Goal: Information Seeking & Learning: Learn about a topic

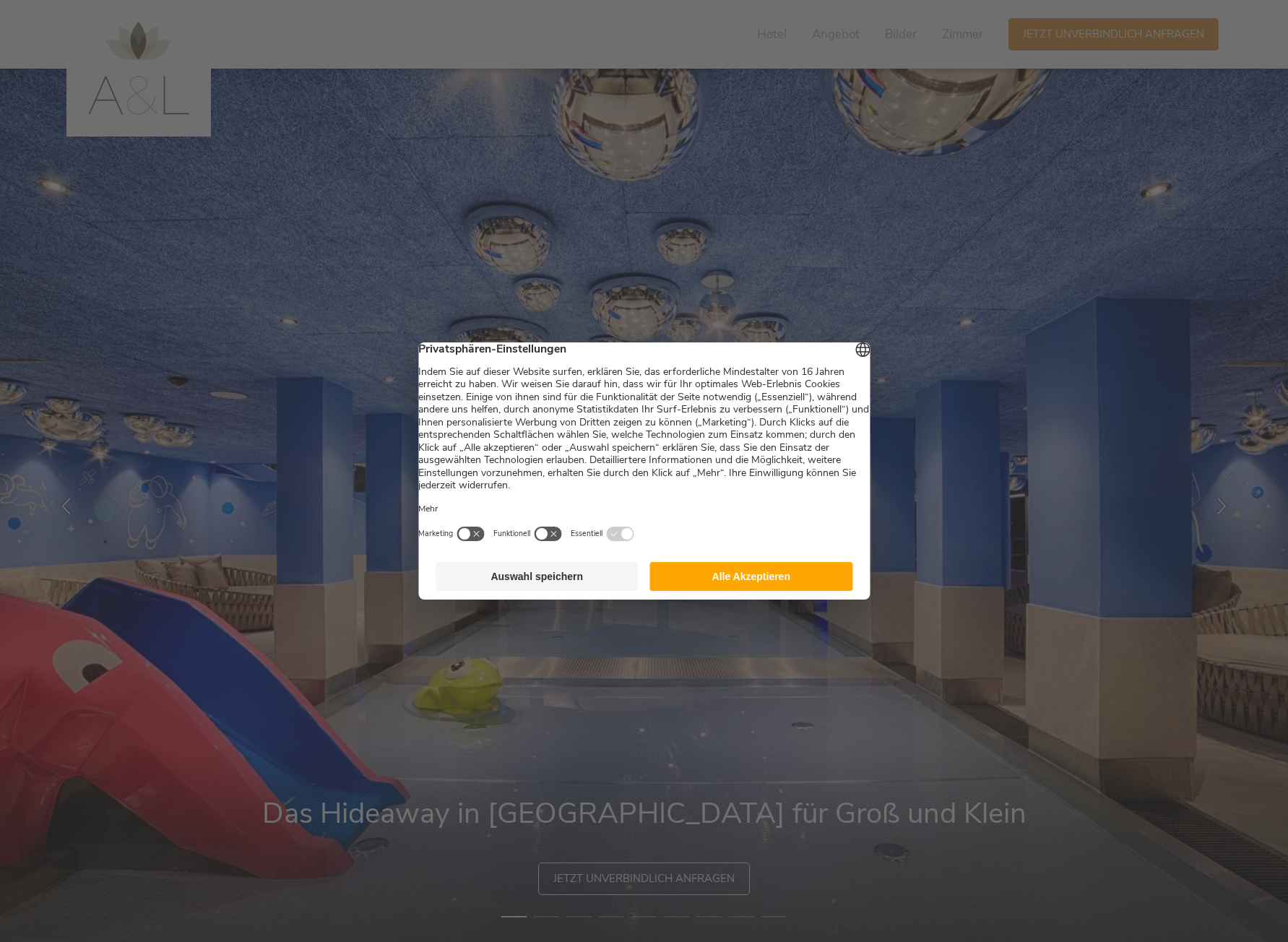
click at [722, 581] on button "Alle Akzeptieren" at bounding box center [751, 576] width 203 height 29
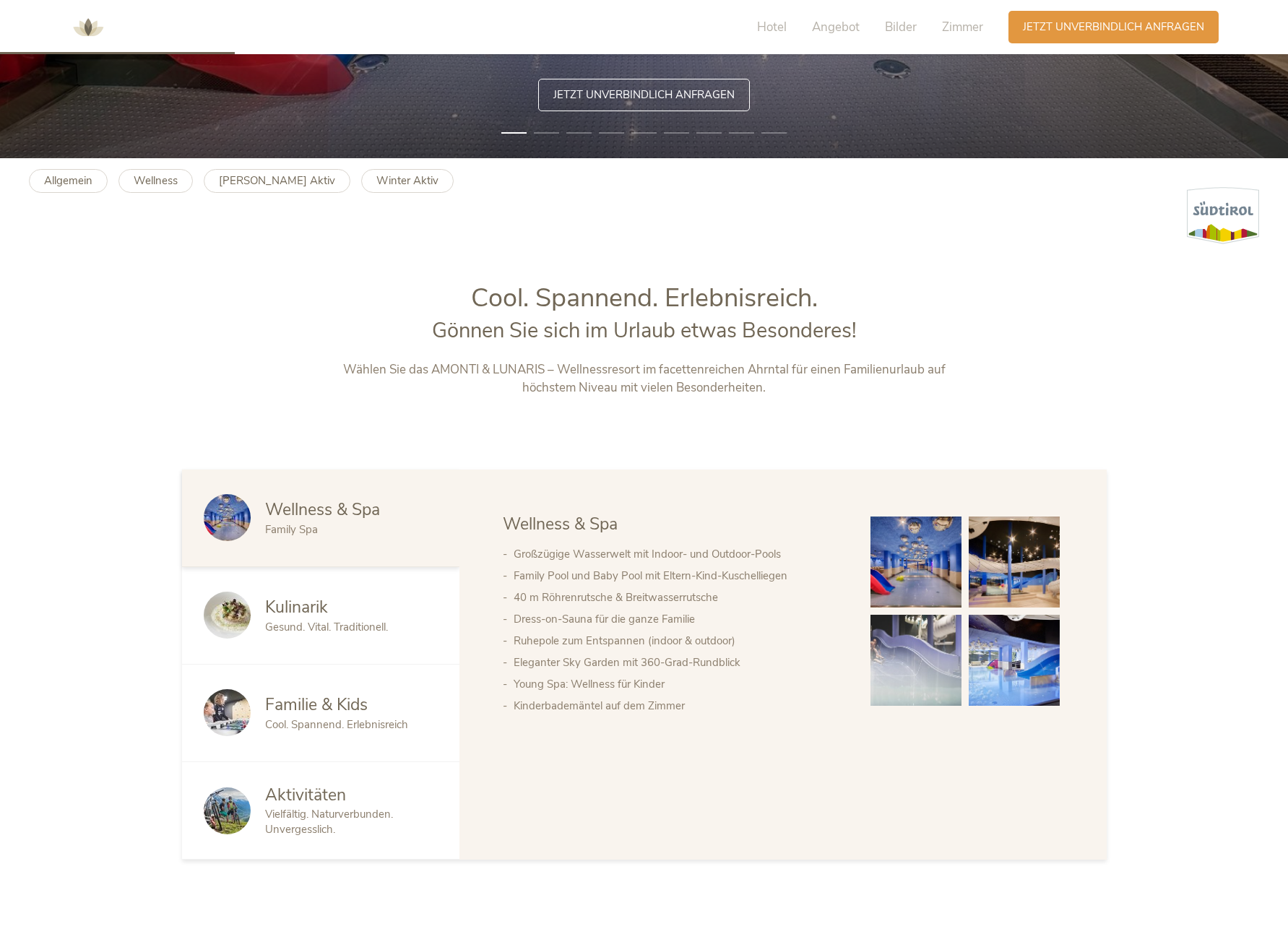
scroll to position [794, 0]
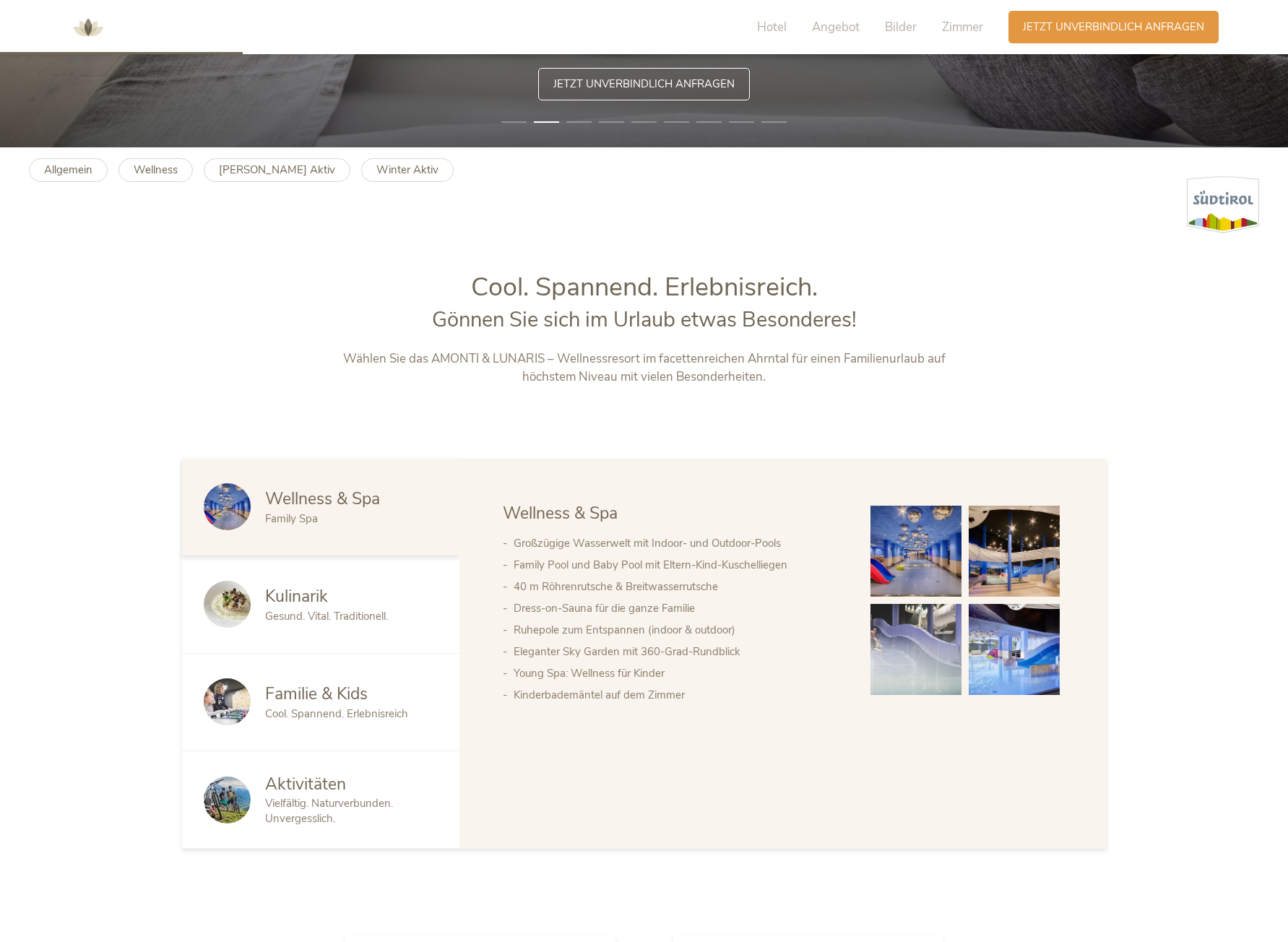
click at [403, 626] on div "Kulinarik Gesund. Vital. Traditionell." at bounding box center [320, 605] width 277 height 98
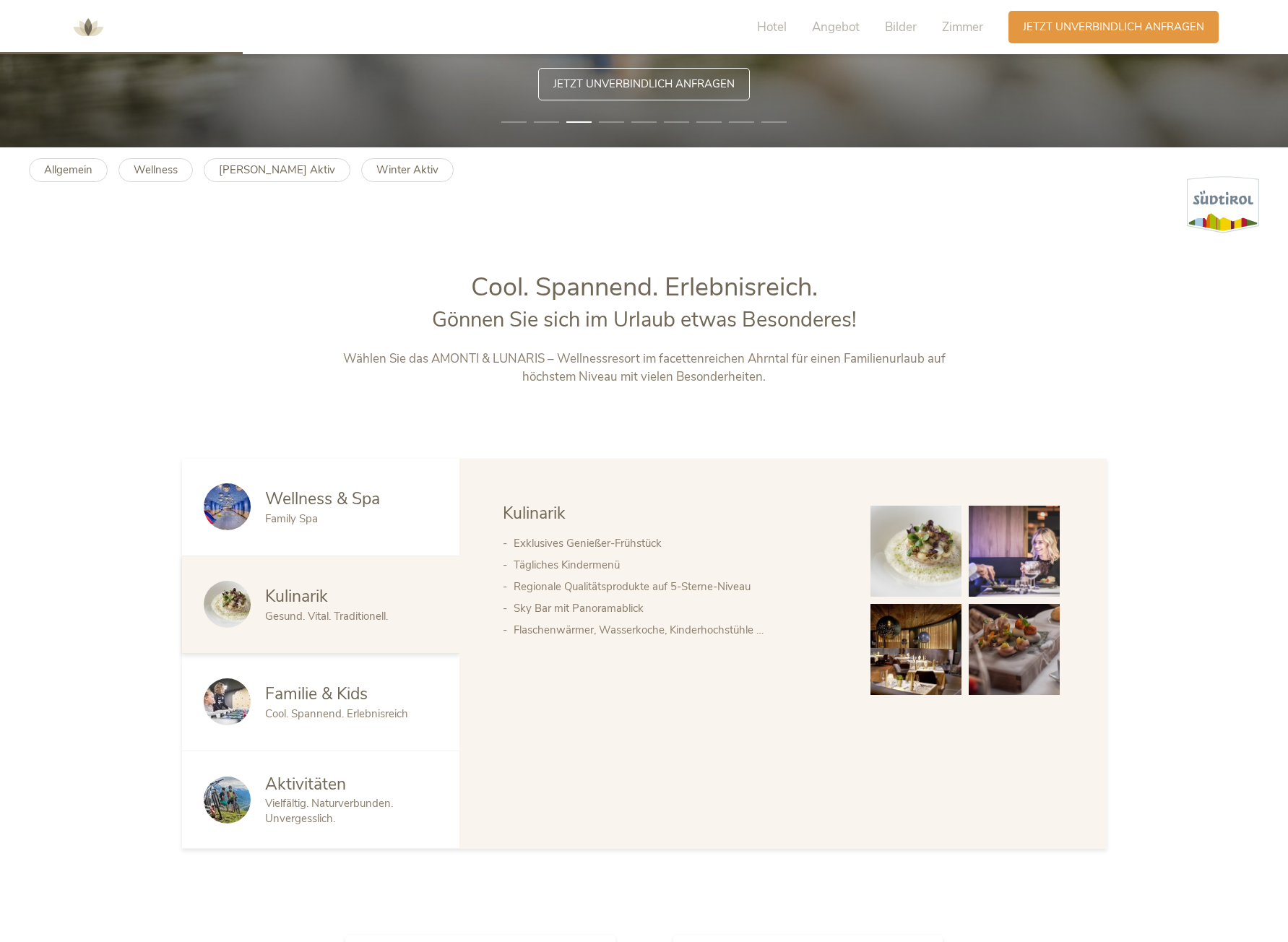
click at [400, 674] on div "Familie & Kids Cool. Spannend. Erlebnisreich" at bounding box center [320, 702] width 277 height 98
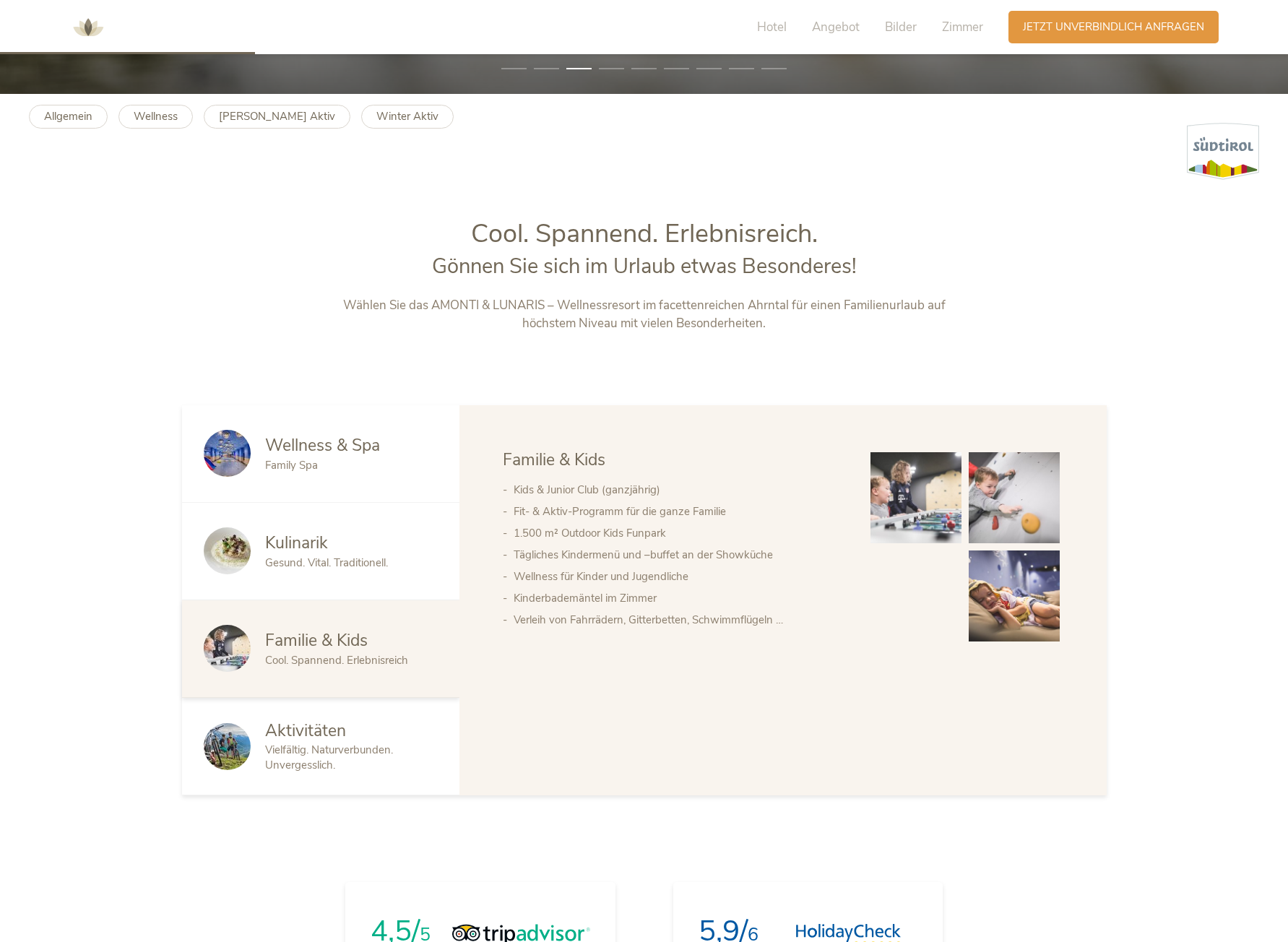
scroll to position [939, 0]
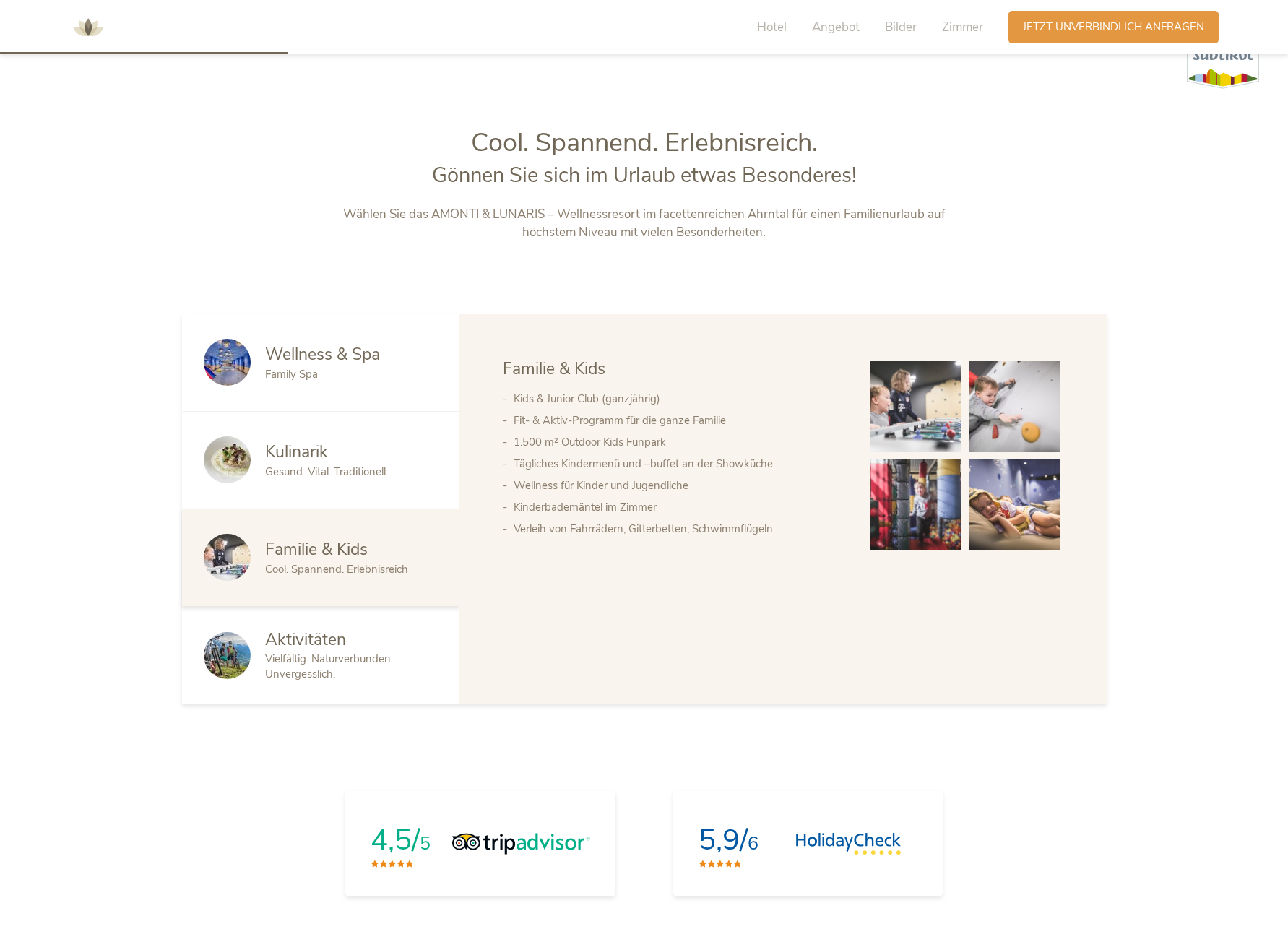
click at [400, 674] on div "Vielfältig. Naturverbunden. Unvergesslich." at bounding box center [351, 666] width 173 height 30
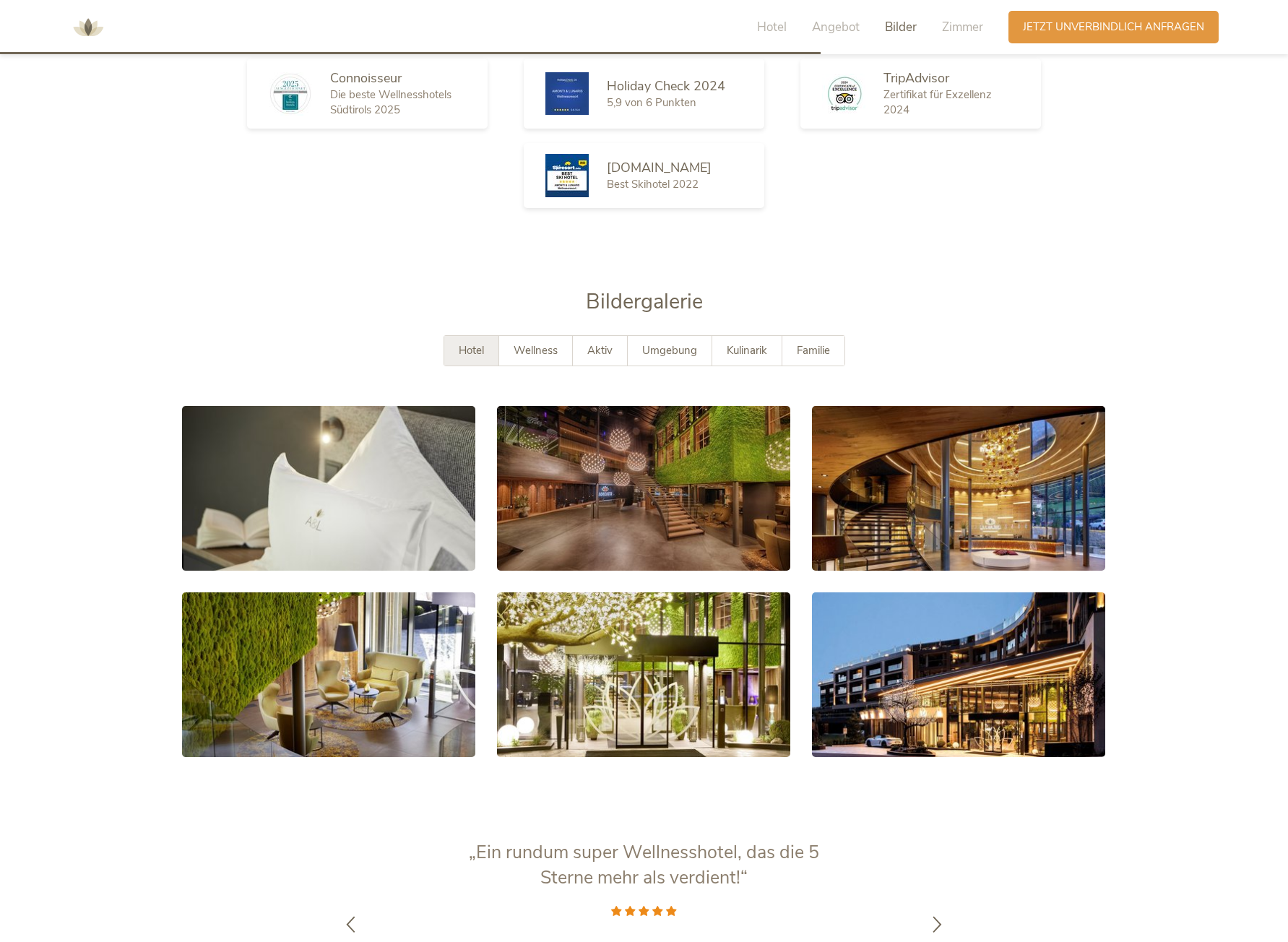
scroll to position [2672, 0]
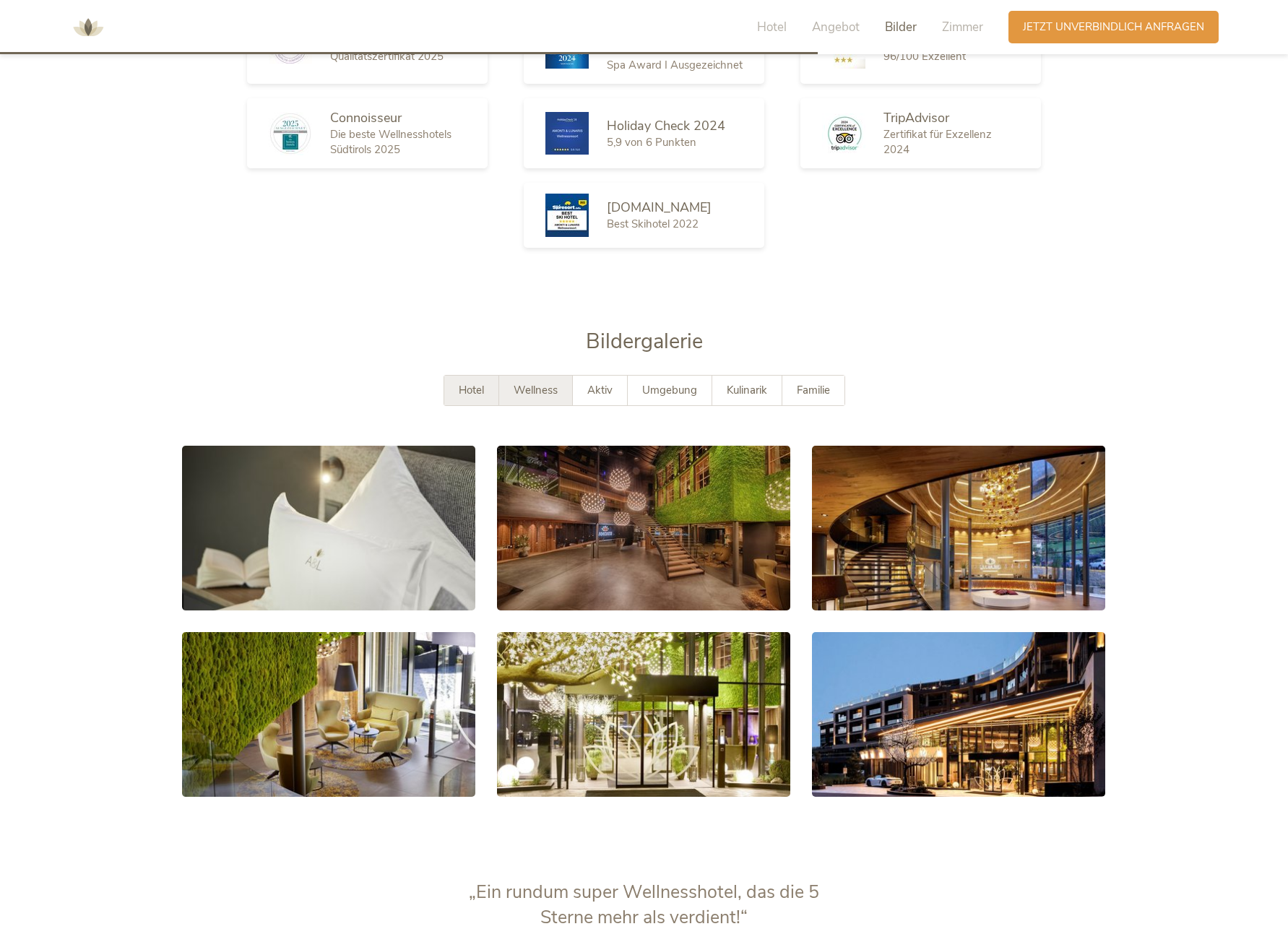
click at [544, 383] on span "Wellness" at bounding box center [535, 390] width 44 height 14
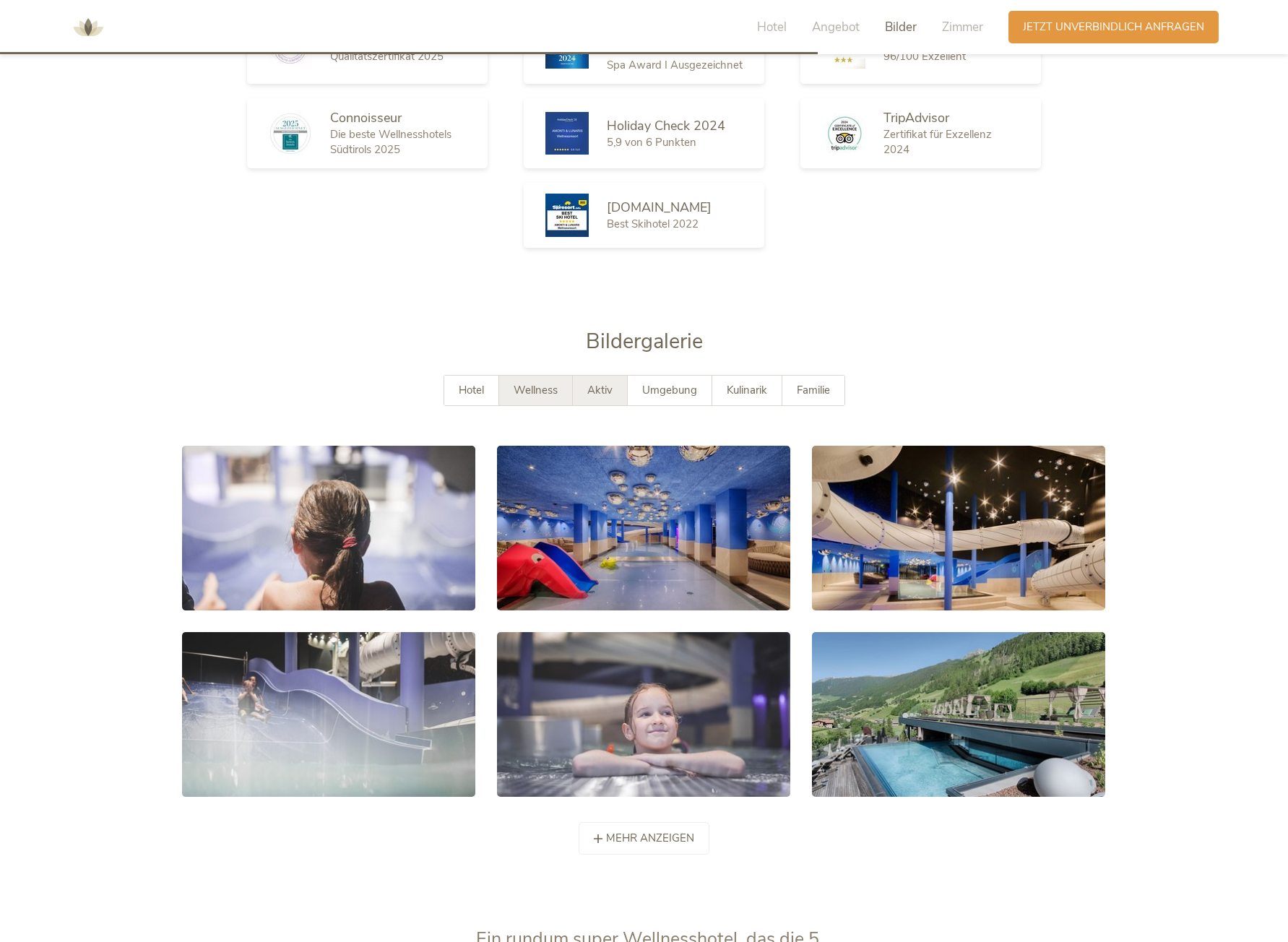
click at [606, 383] on span "Aktiv" at bounding box center [599, 390] width 25 height 14
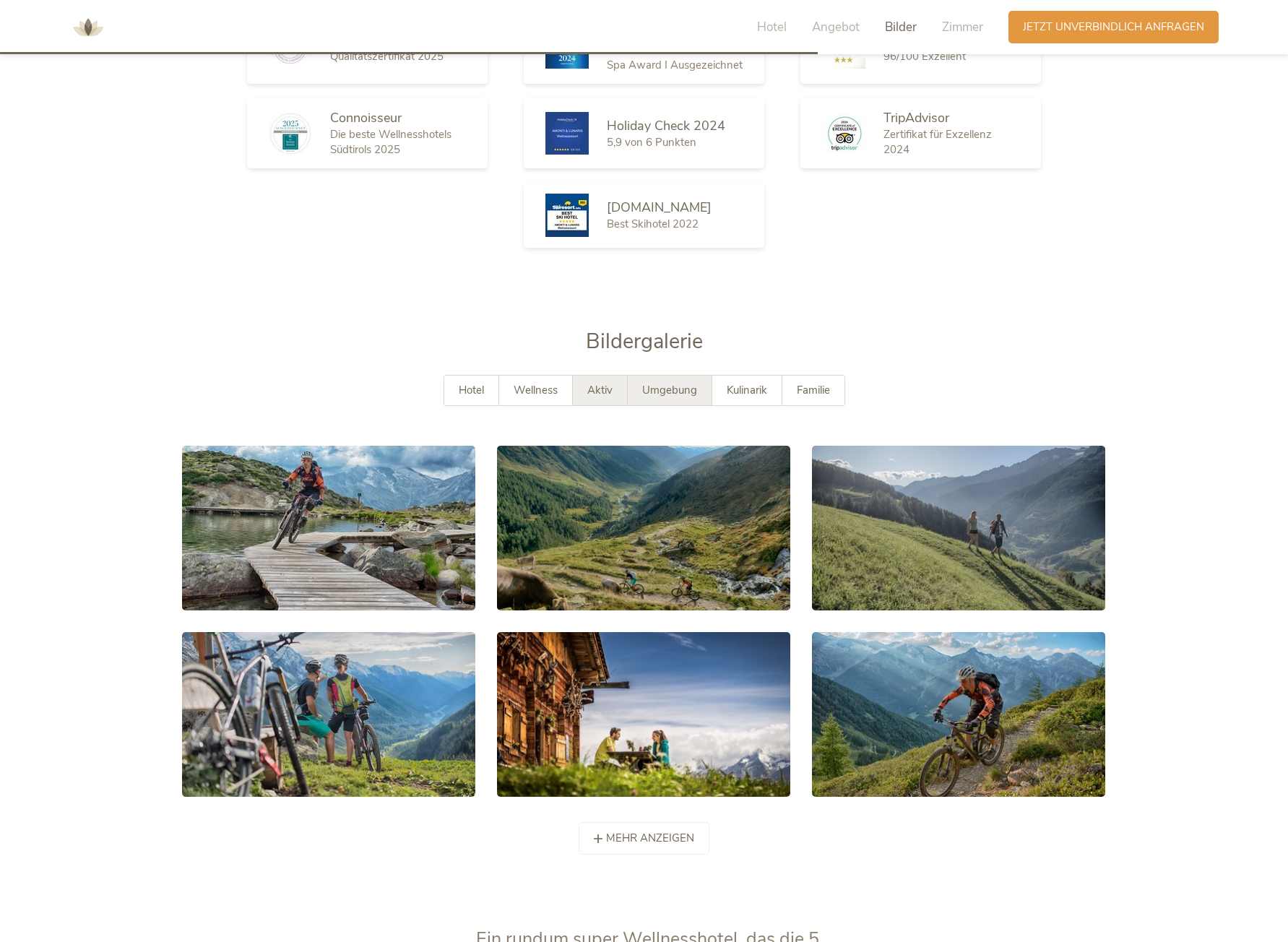
click at [652, 383] on span "Umgebung" at bounding box center [669, 390] width 55 height 14
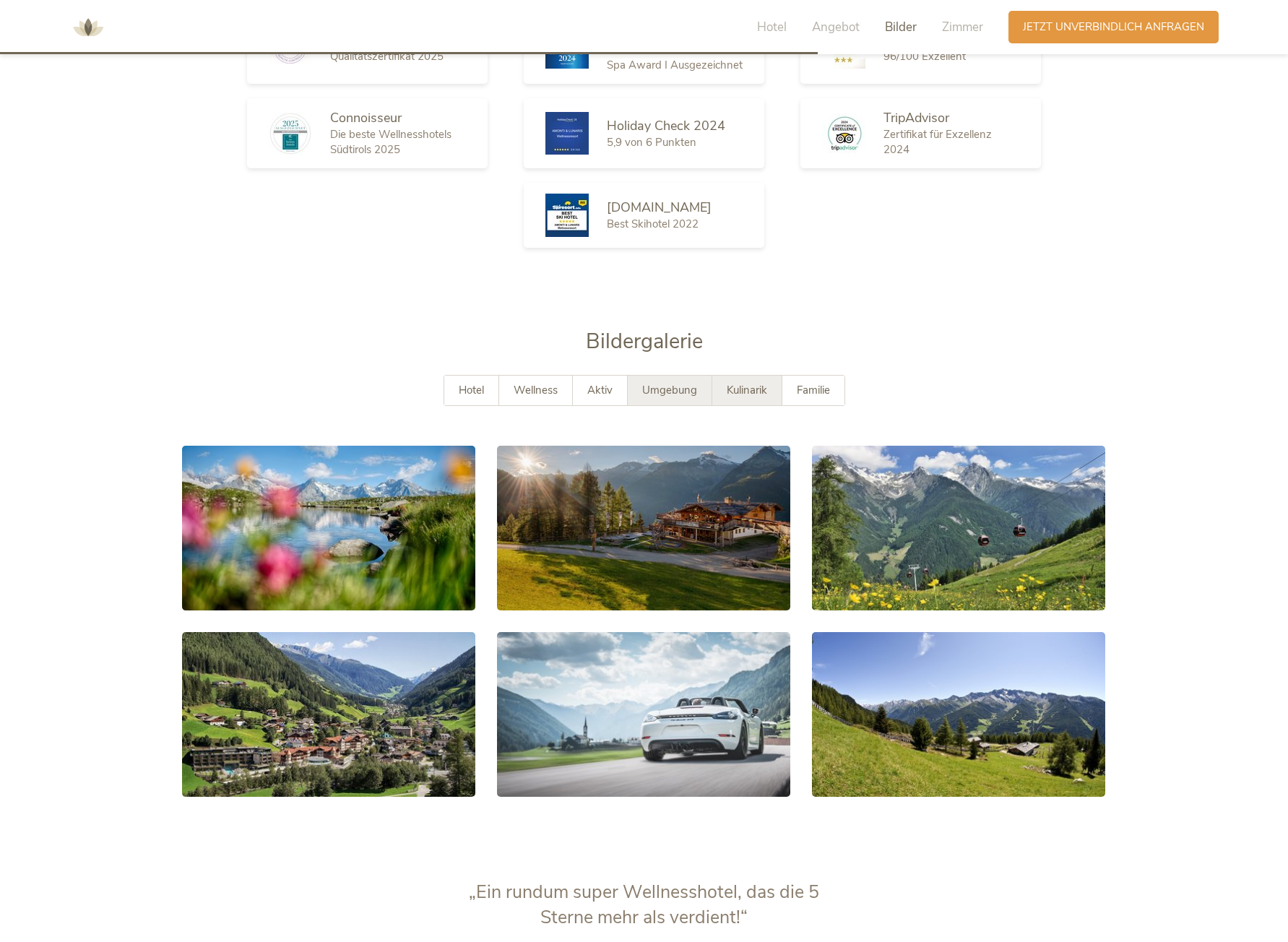
click at [713, 376] on div "Kulinarik" at bounding box center [747, 390] width 70 height 30
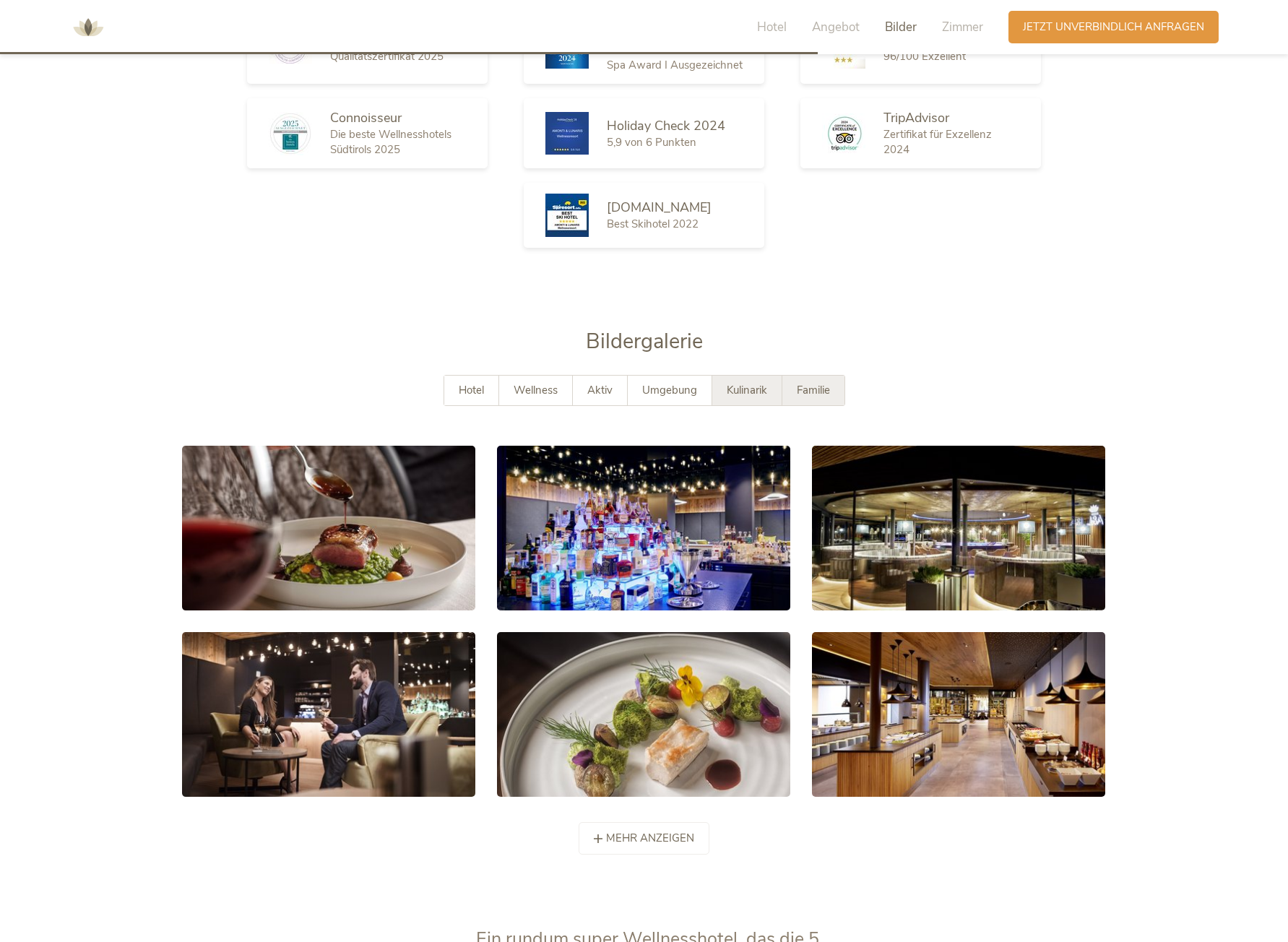
click at [808, 383] on span "Familie" at bounding box center [813, 390] width 33 height 14
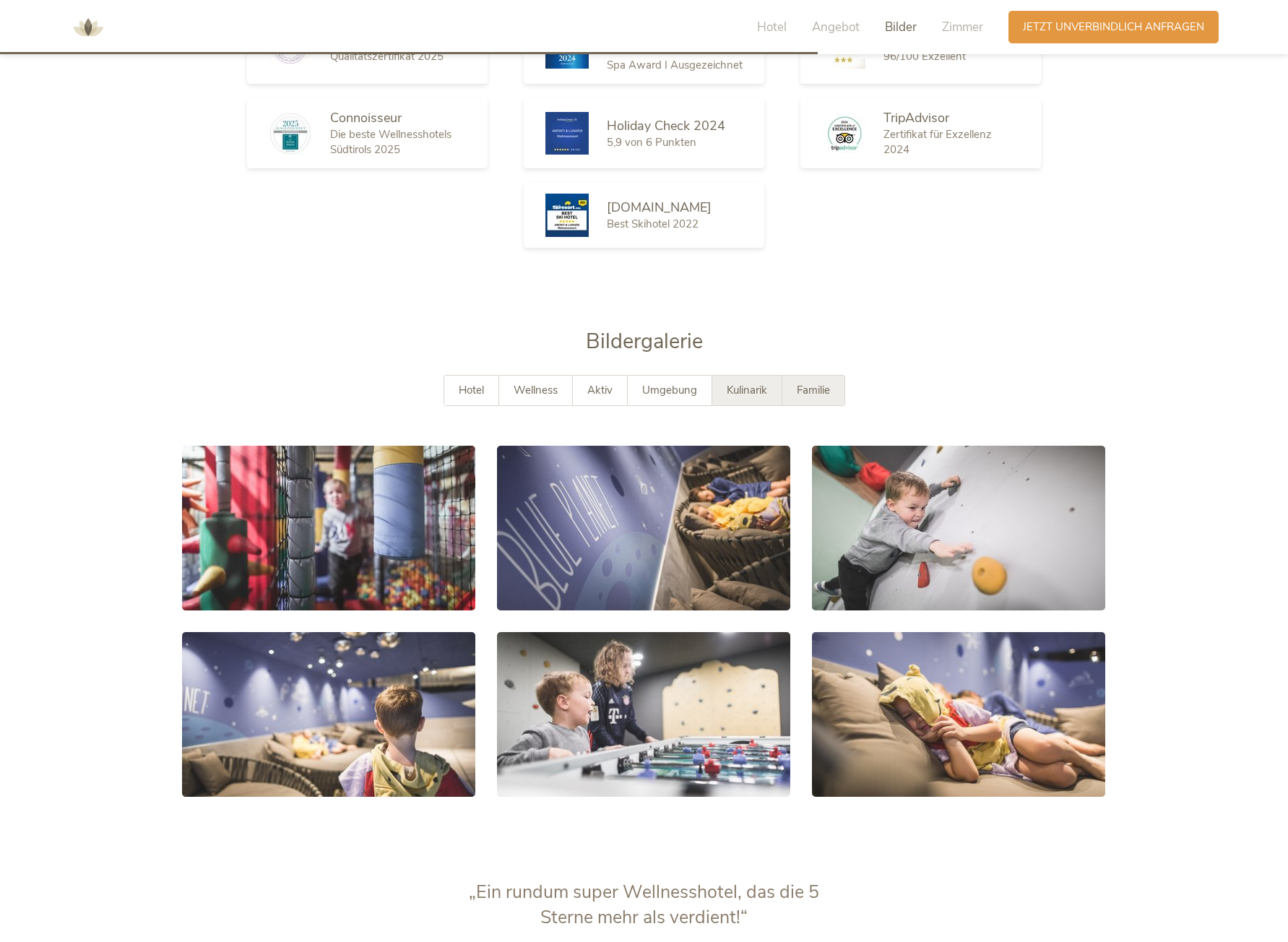
click at [747, 383] on span "Kulinarik" at bounding box center [746, 390] width 40 height 14
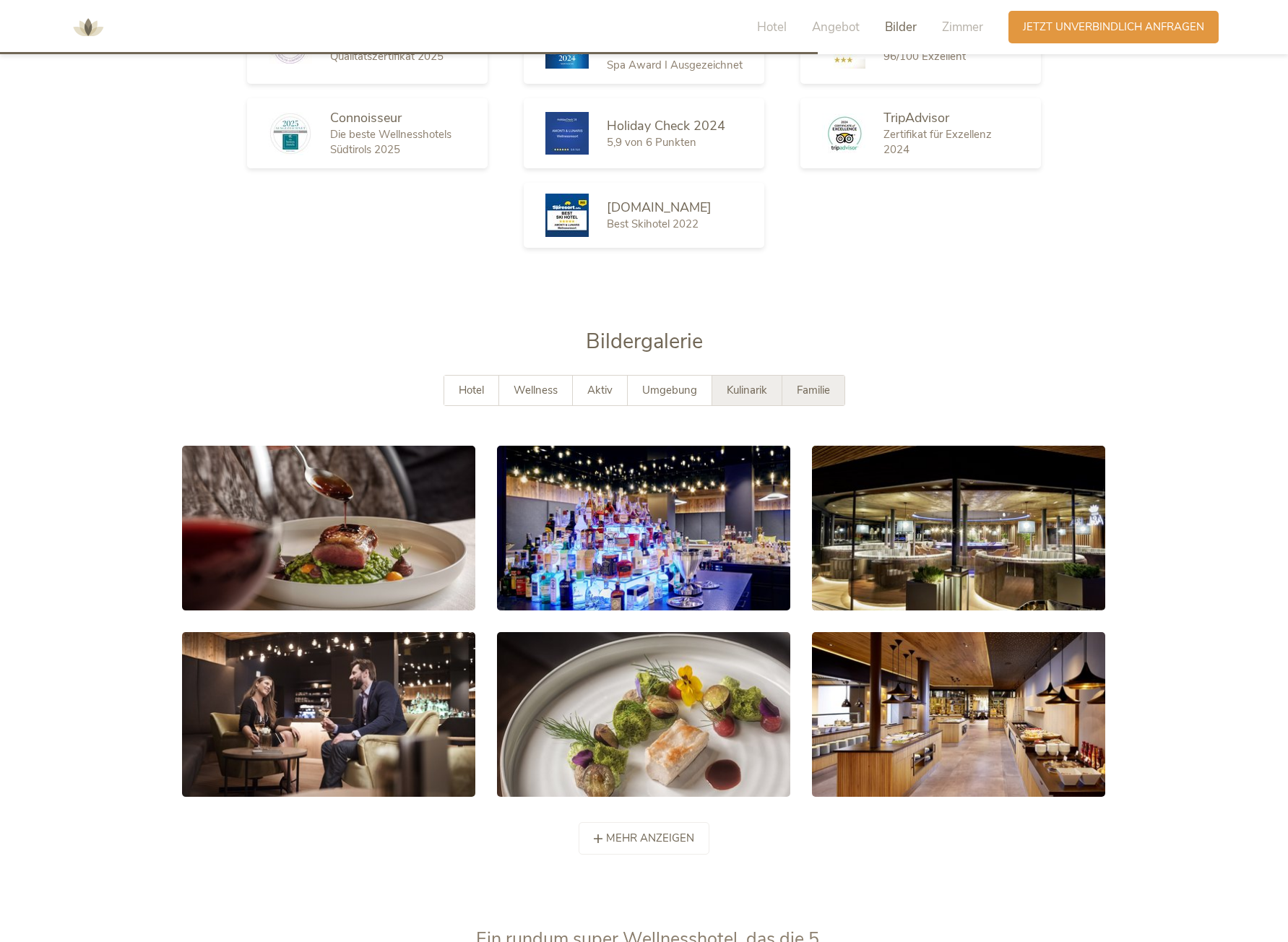
click at [797, 383] on span "Familie" at bounding box center [813, 390] width 33 height 14
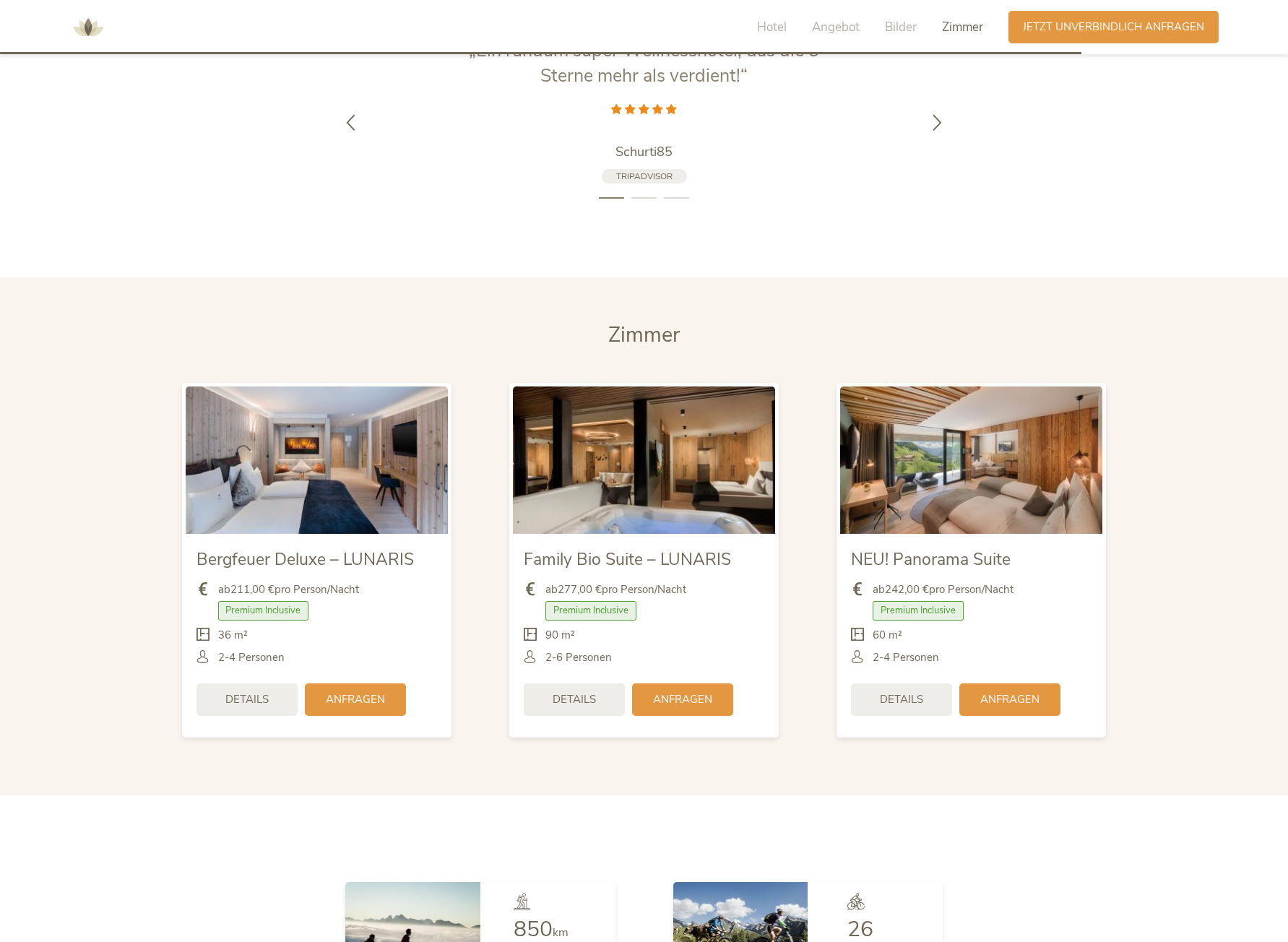
scroll to position [3539, 0]
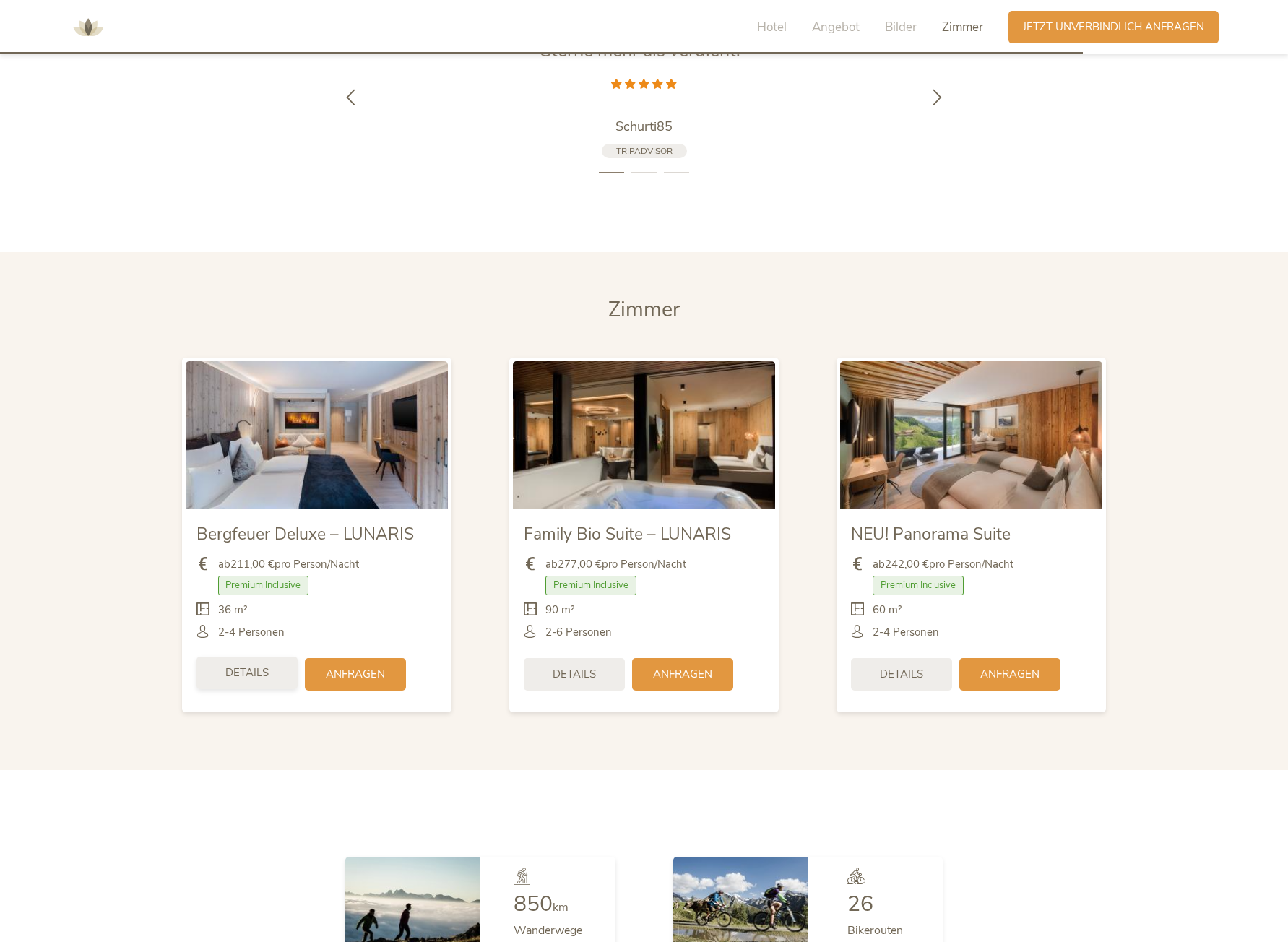
click at [258, 666] on span "Details" at bounding box center [247, 673] width 43 height 15
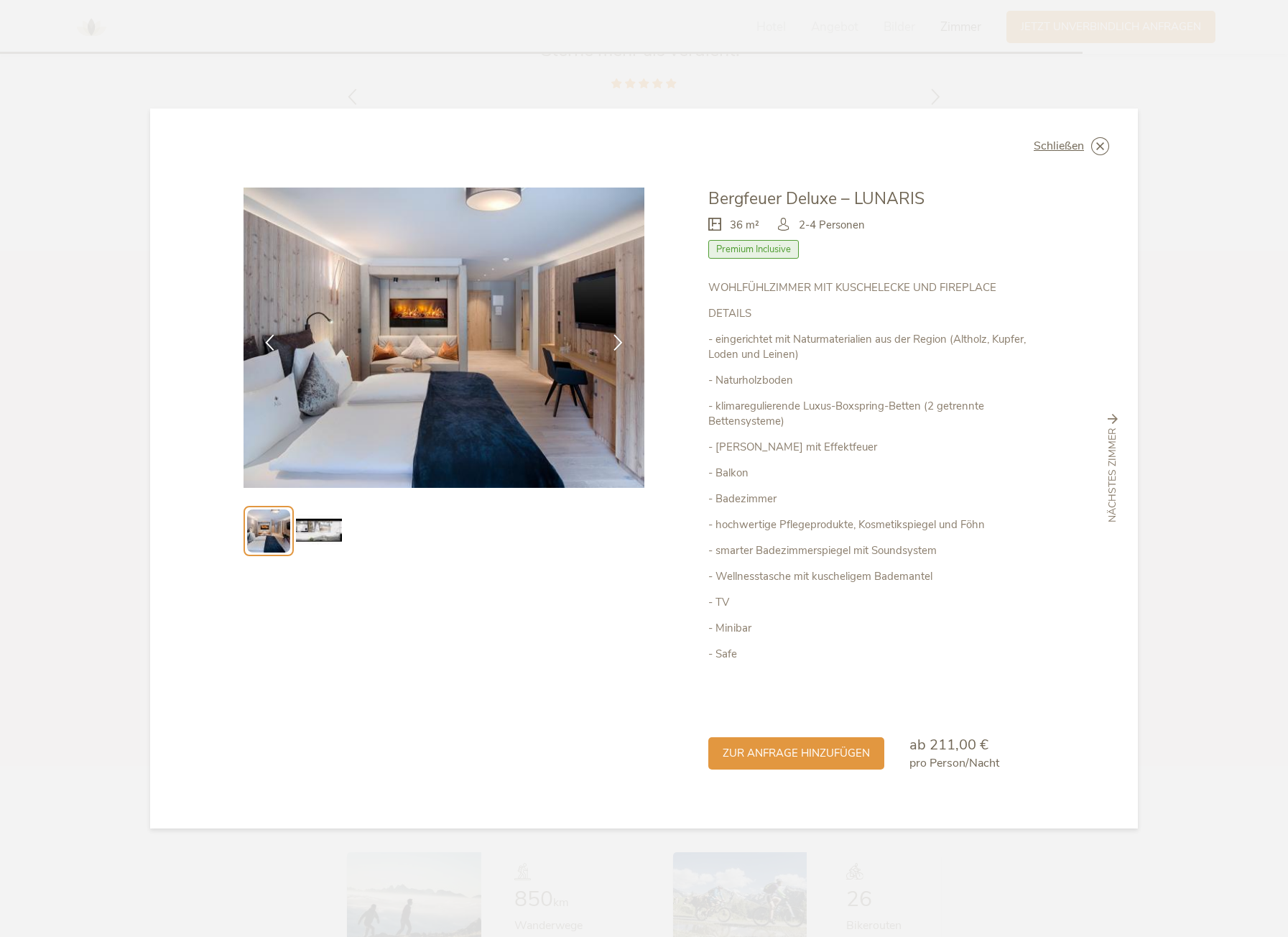
drag, startPoint x: 592, startPoint y: 566, endPoint x: 554, endPoint y: 565, distance: 38.0
click at [554, 565] on div at bounding box center [444, 480] width 401 height 584
click at [1107, 464] on span "nächstes Zimmer" at bounding box center [1113, 474] width 14 height 95
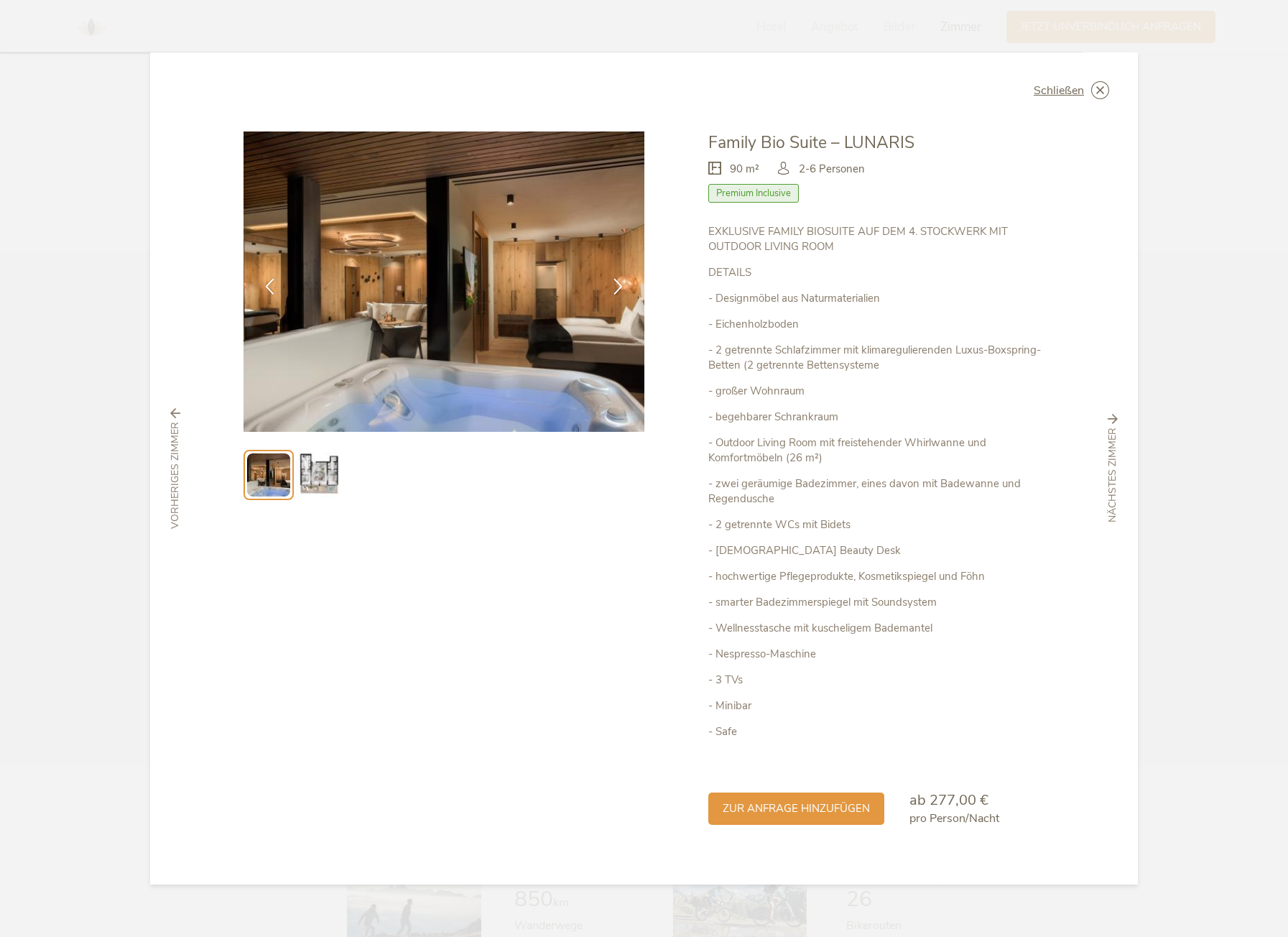
click at [321, 464] on img at bounding box center [319, 475] width 46 height 46
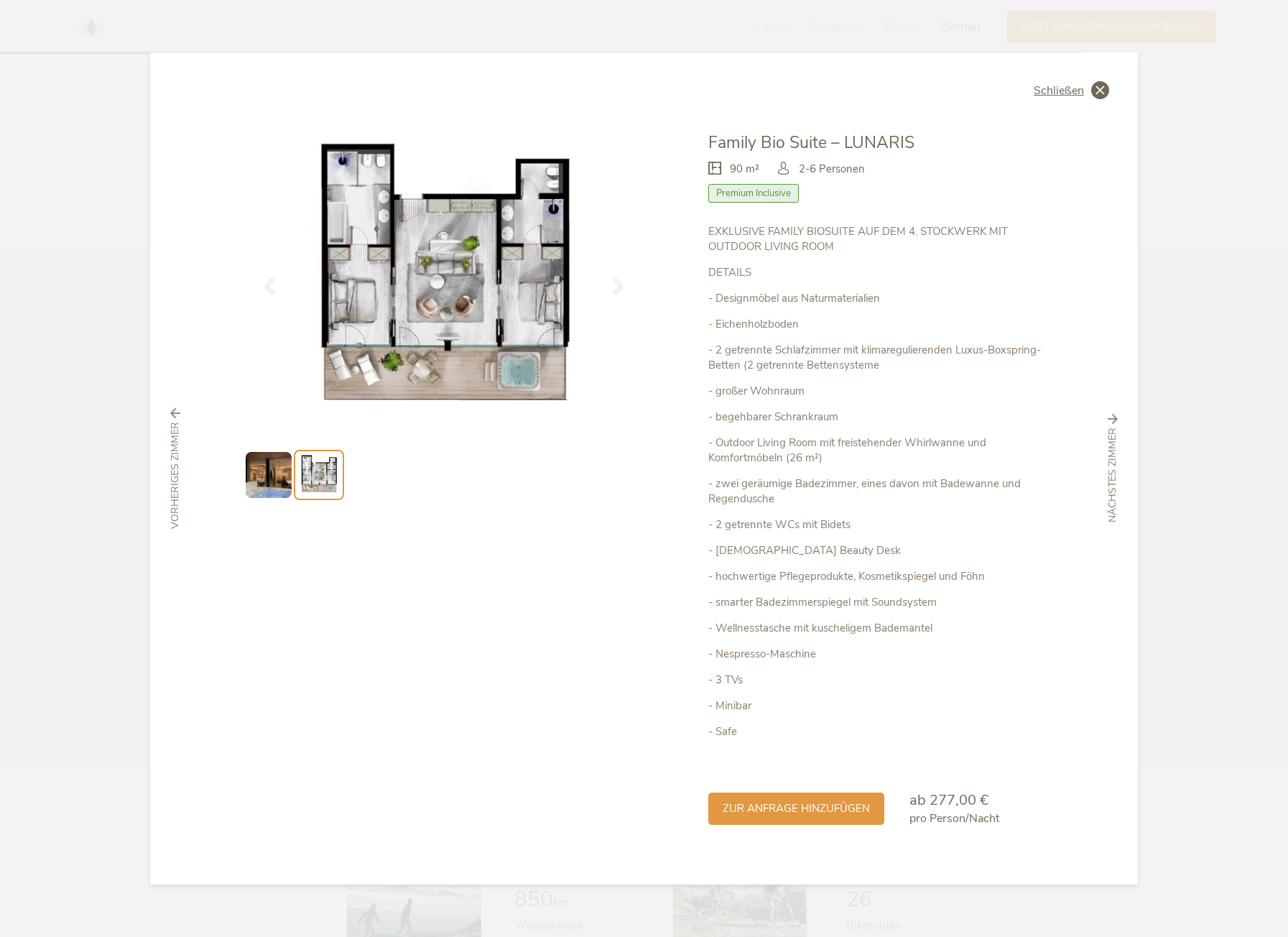
click at [1091, 94] on div "Schließen" at bounding box center [1071, 90] width 76 height 18
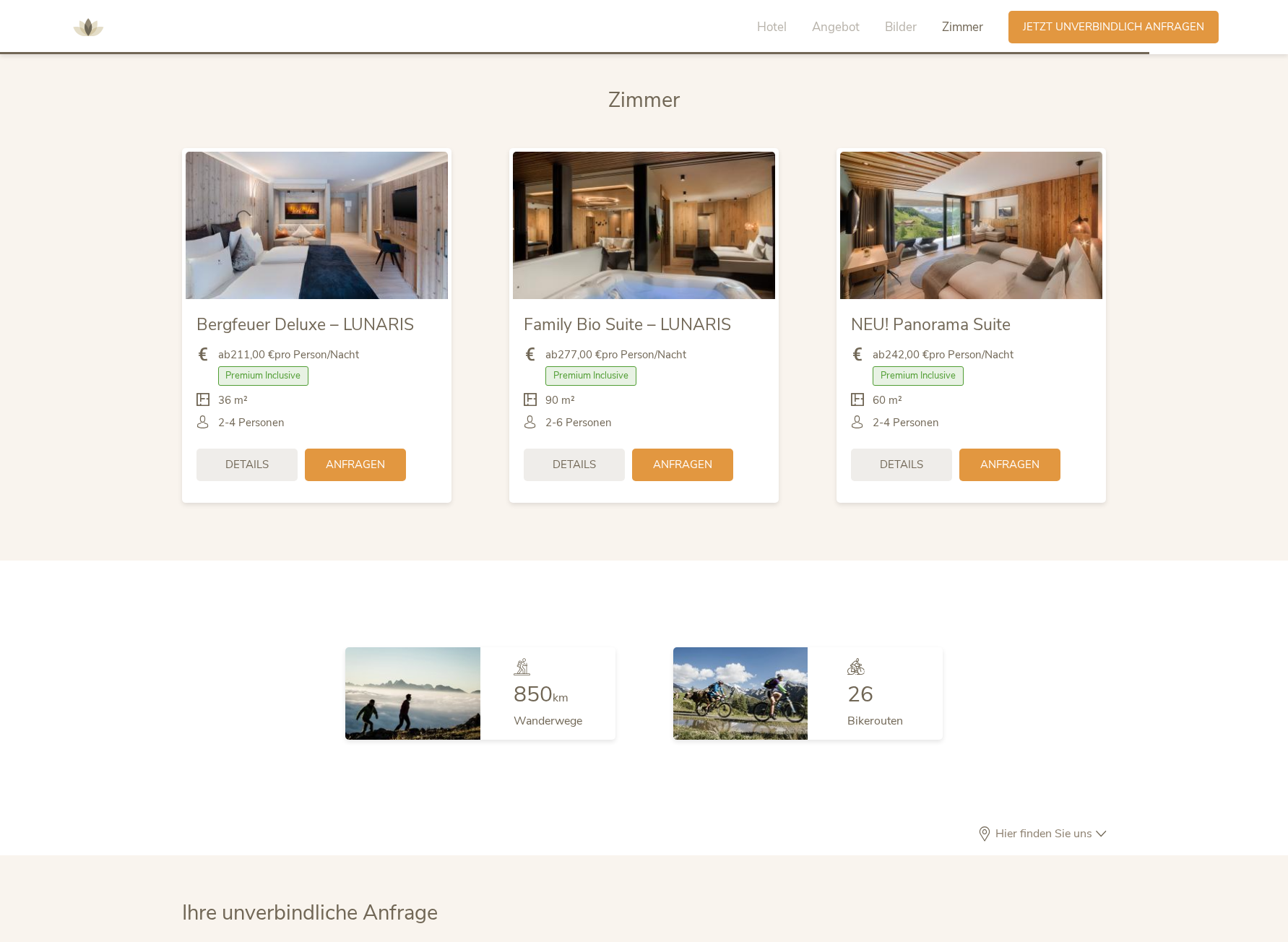
scroll to position [3756, 0]
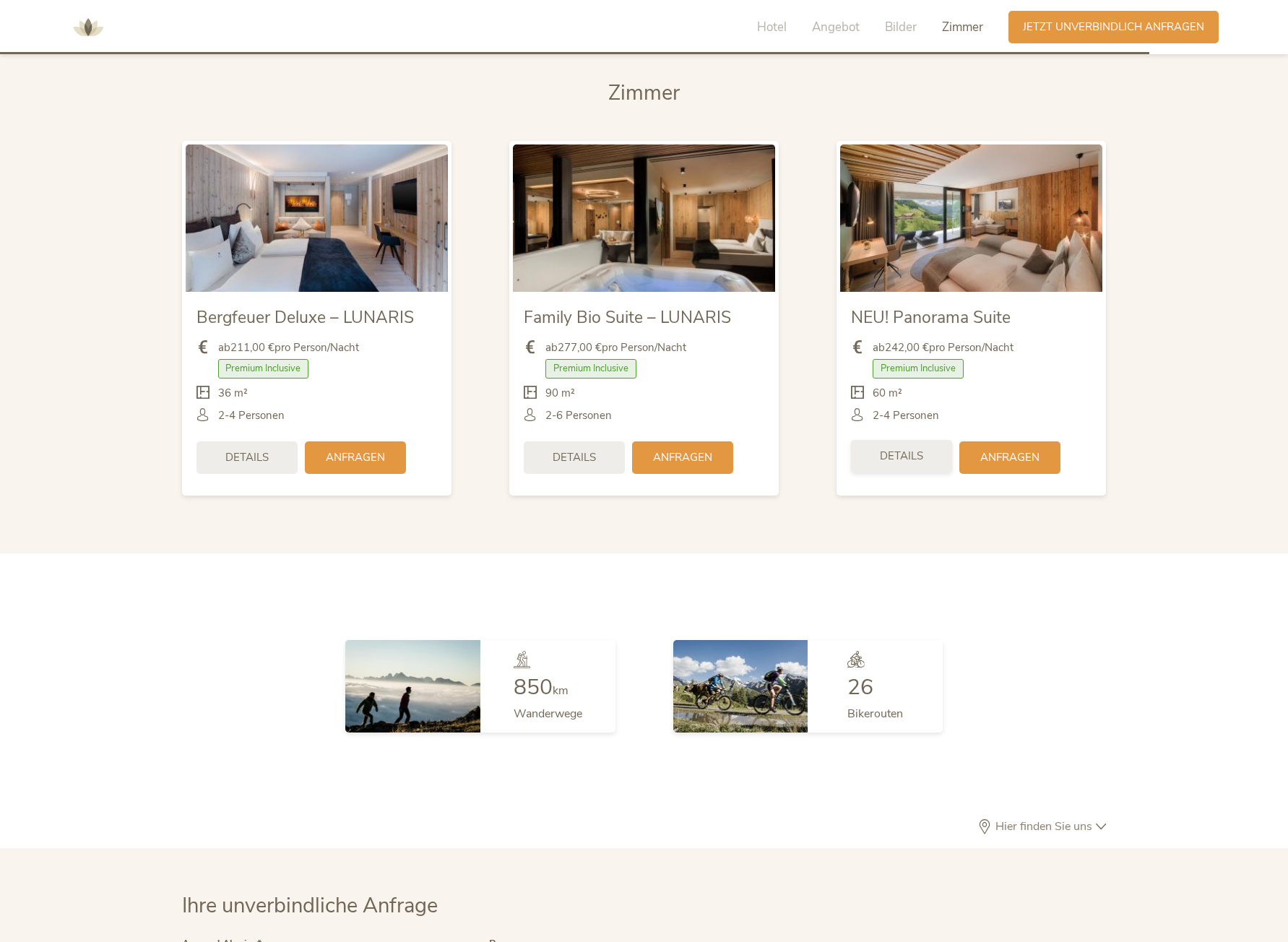
click at [900, 444] on div "Details" at bounding box center [901, 456] width 101 height 32
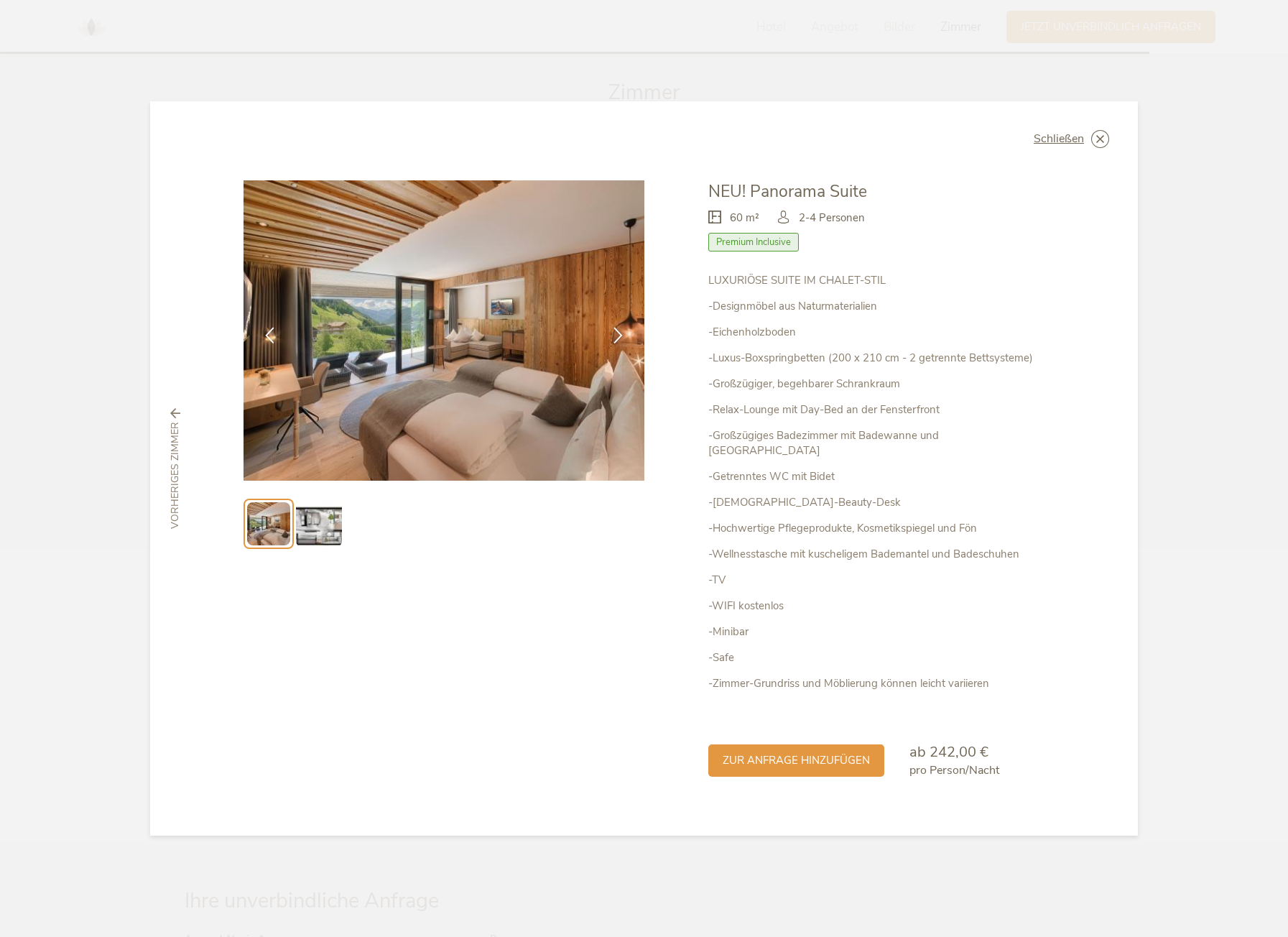
click at [311, 533] on img at bounding box center [319, 524] width 46 height 46
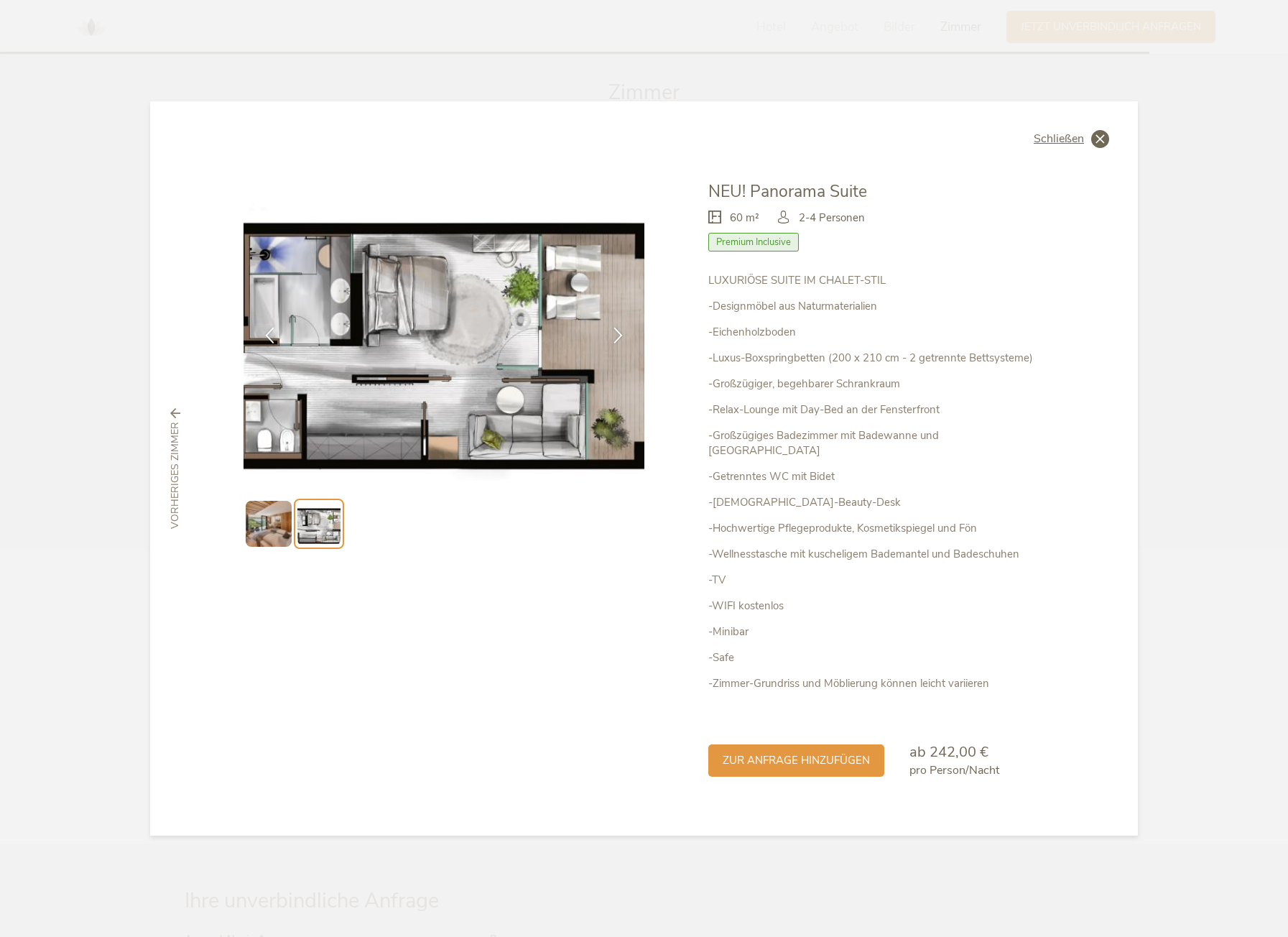
click at [1092, 148] on icon at bounding box center [1099, 139] width 18 height 18
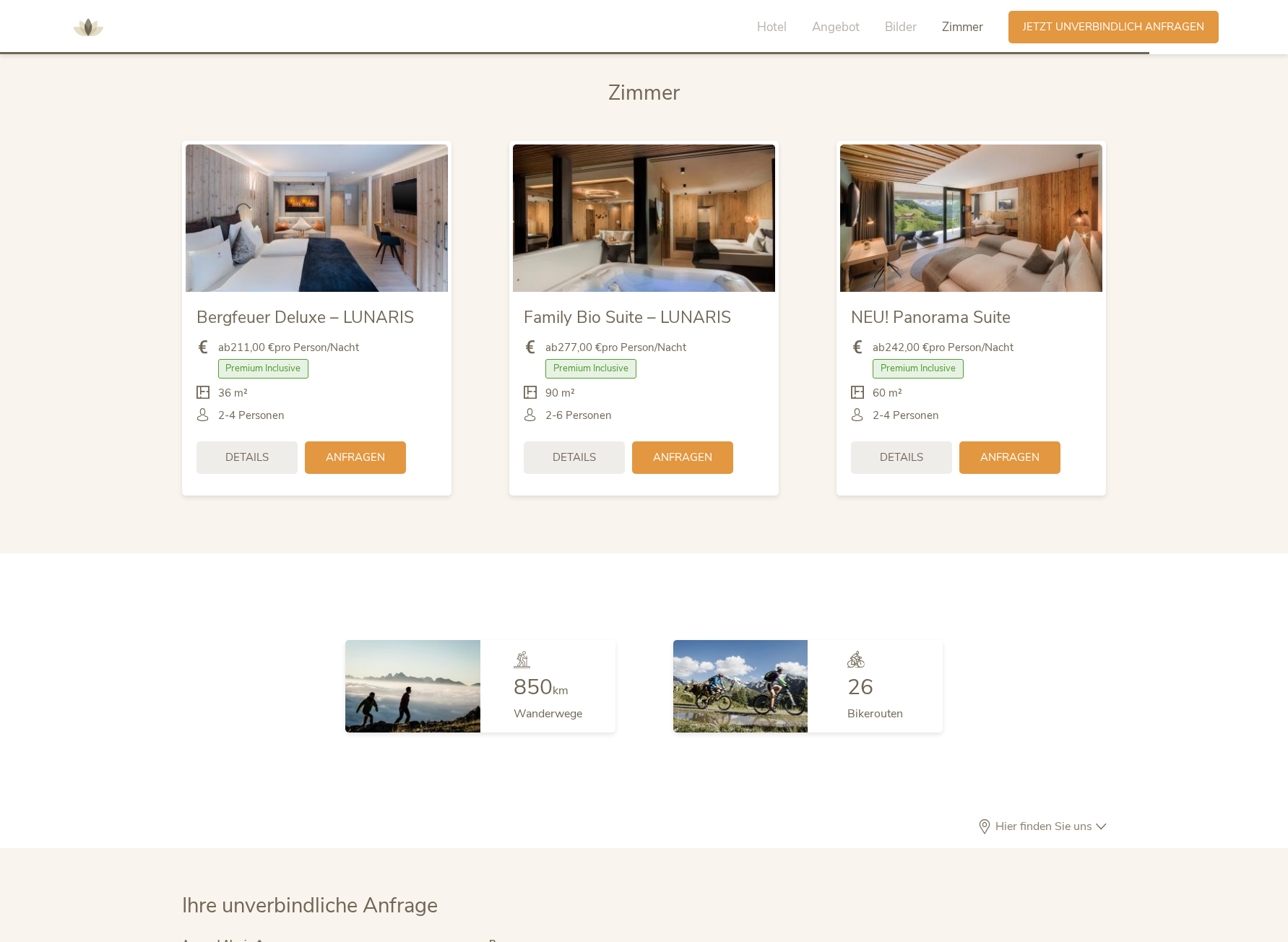
drag, startPoint x: 1097, startPoint y: 165, endPoint x: 1106, endPoint y: 161, distance: 9.8
